Goal: Navigation & Orientation: Find specific page/section

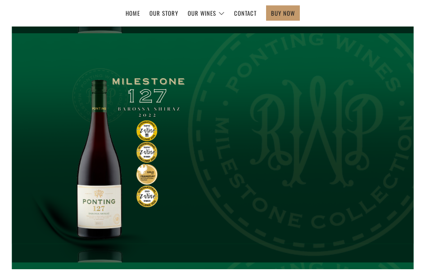
scroll to position [135, 0]
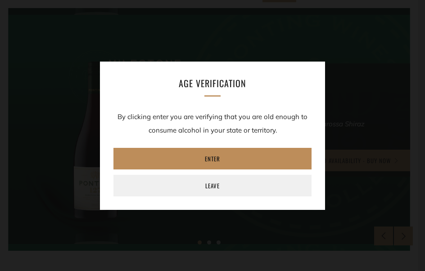
click at [207, 160] on link "Enter" at bounding box center [212, 159] width 198 height 22
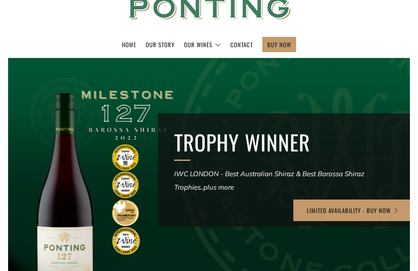
scroll to position [0, 0]
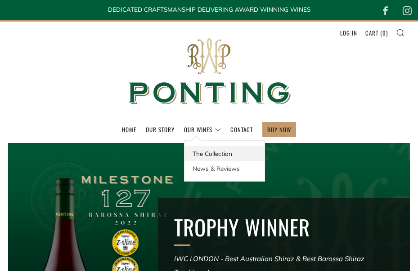
click at [217, 154] on link "The Collection" at bounding box center [225, 153] width 80 height 15
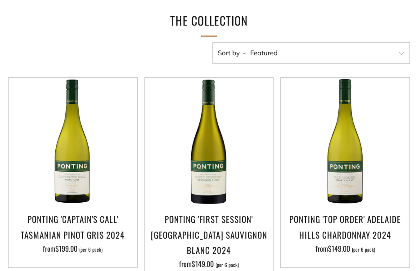
scroll to position [180, 0]
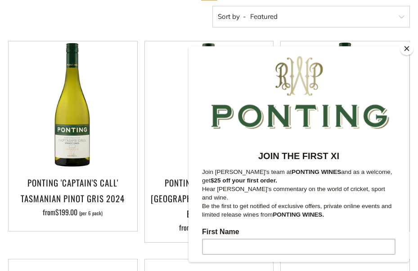
drag, startPoint x: 405, startPoint y: 46, endPoint x: 179, endPoint y: 1, distance: 229.8
click at [405, 46] on button "Close" at bounding box center [407, 49] width 14 height 14
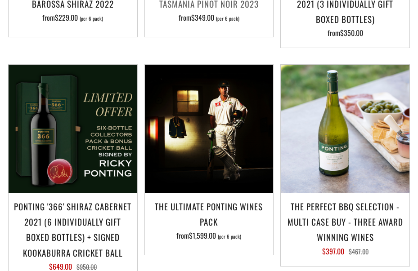
scroll to position [1035, 0]
